Goal: Communication & Community: Answer question/provide support

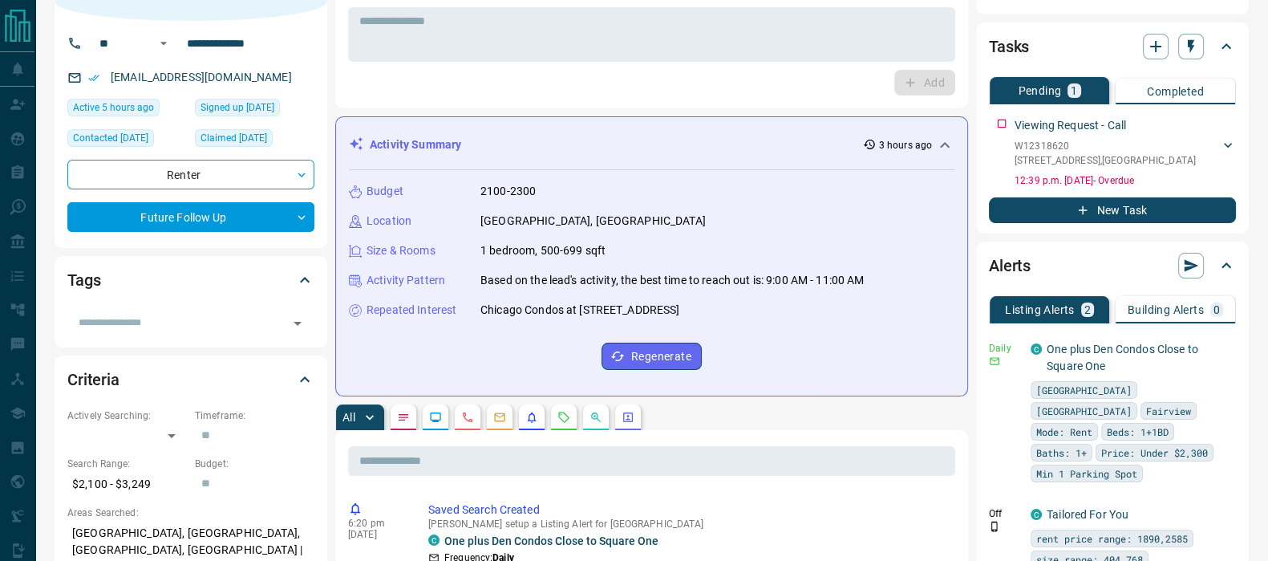
scroll to position [200, 0]
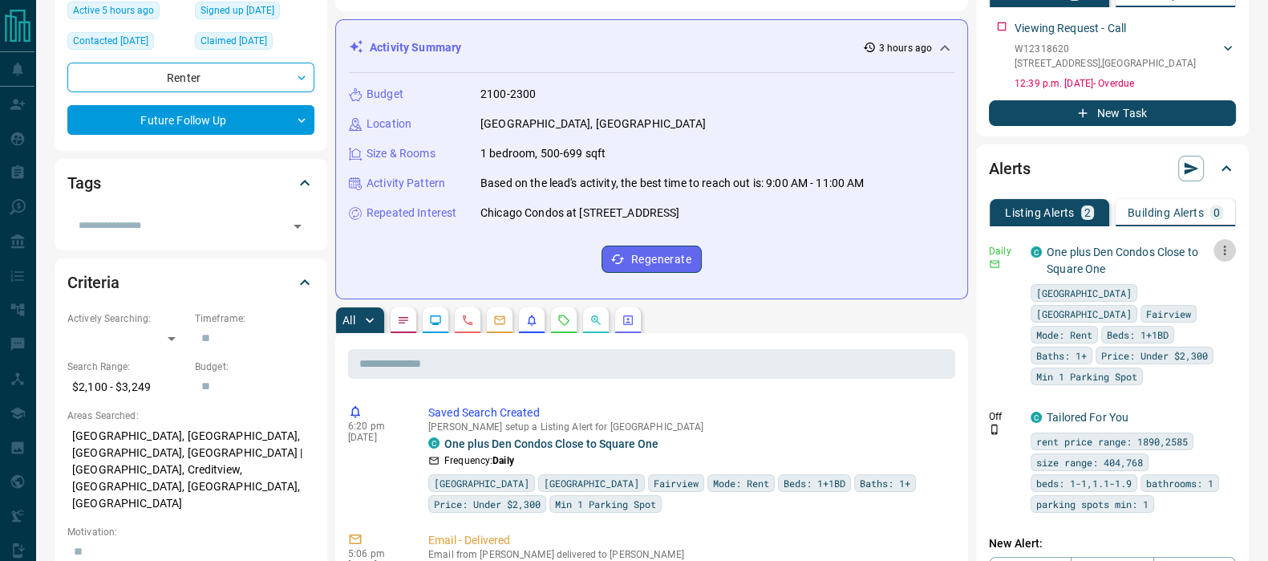
click at [1220, 245] on icon "button" at bounding box center [1225, 250] width 14 height 14
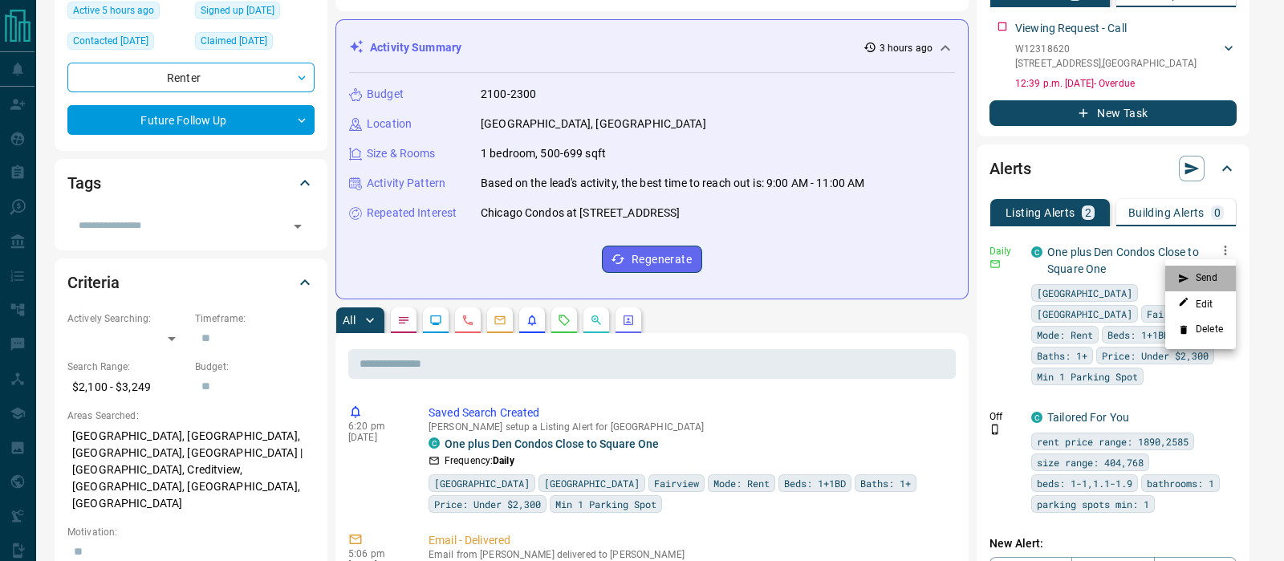
click at [1213, 276] on li "Send" at bounding box center [1200, 279] width 71 height 26
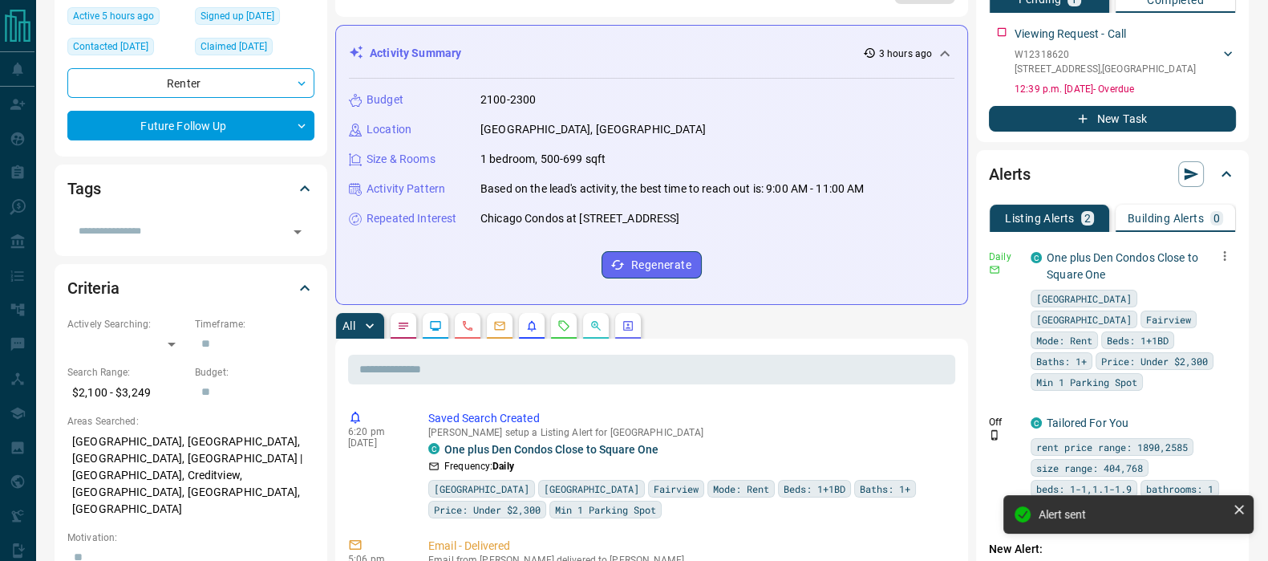
scroll to position [0, 0]
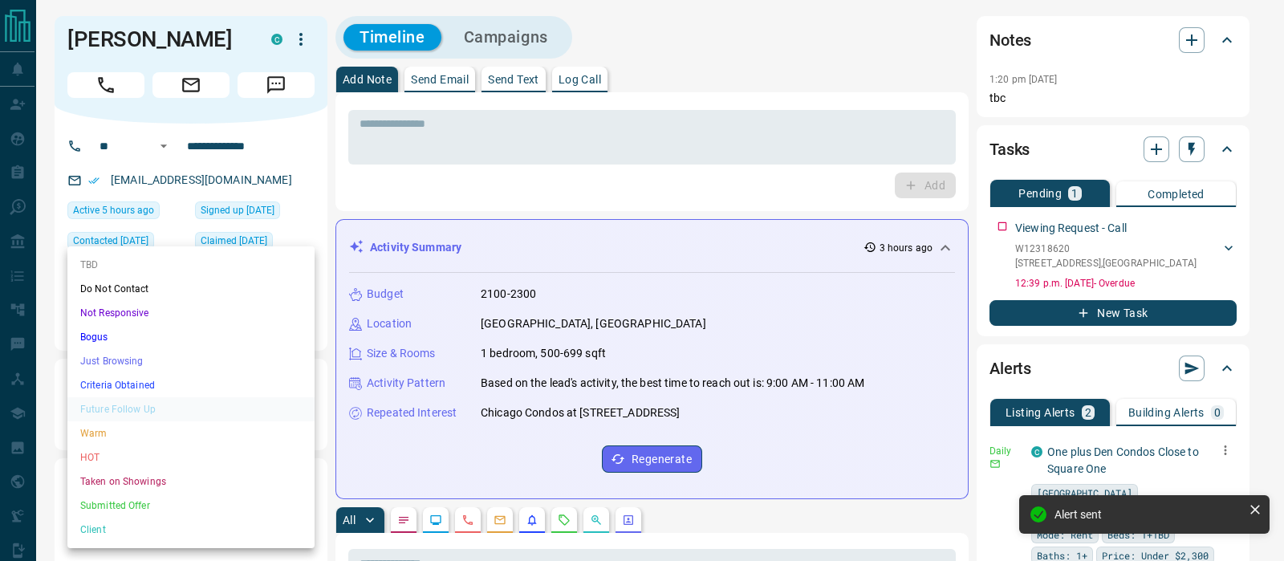
click at [120, 378] on li "Criteria Obtained" at bounding box center [190, 385] width 247 height 24
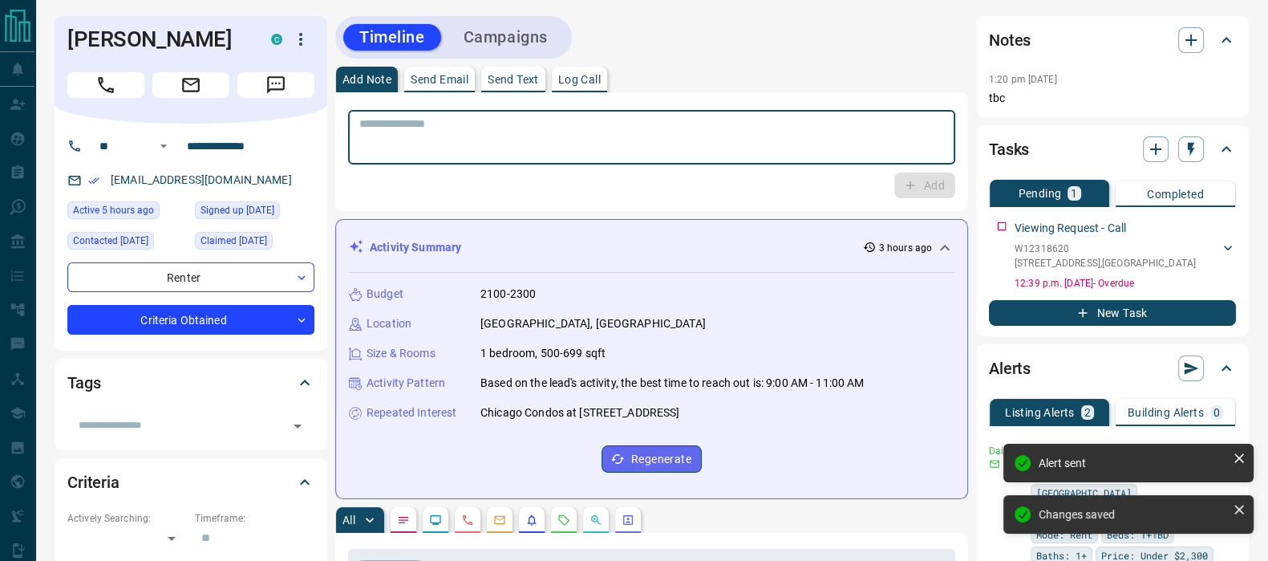
type input "*"
click at [635, 143] on textarea at bounding box center [651, 137] width 585 height 41
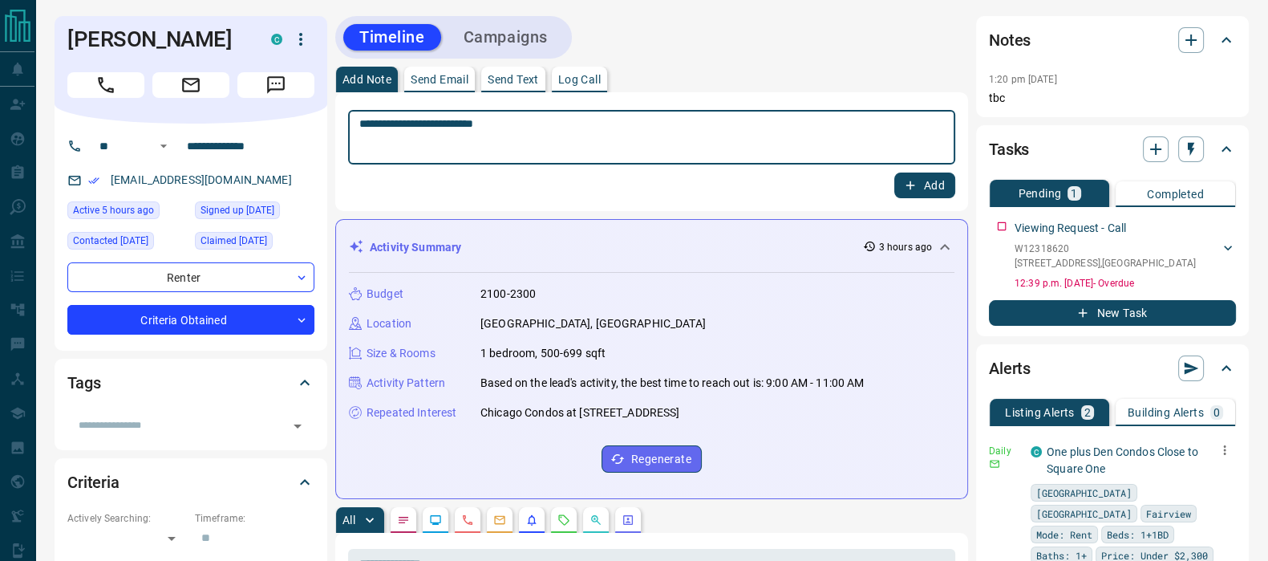
type textarea "**********"
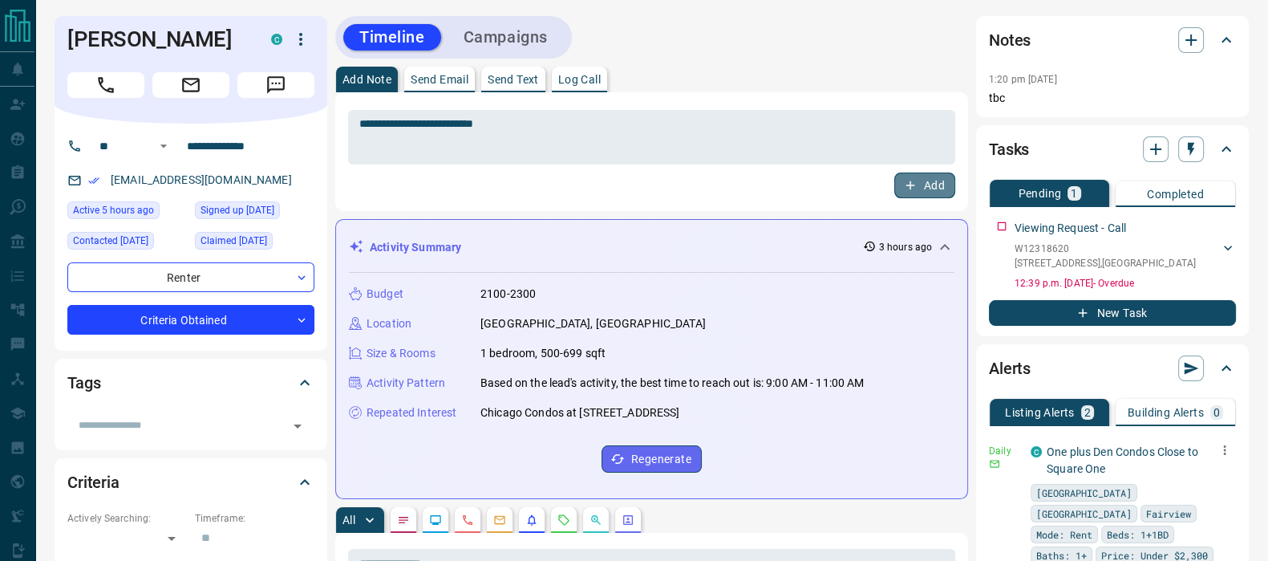
click at [918, 178] on button "Add" at bounding box center [924, 185] width 61 height 26
click at [201, 40] on h1 "[PERSON_NAME]" at bounding box center [157, 39] width 180 height 26
click at [201, 39] on h1 "[PERSON_NAME]" at bounding box center [157, 39] width 180 height 26
click at [202, 39] on h1 "[PERSON_NAME]" at bounding box center [157, 39] width 180 height 26
copy div "[PERSON_NAME] C"
